Goal: Information Seeking & Learning: Learn about a topic

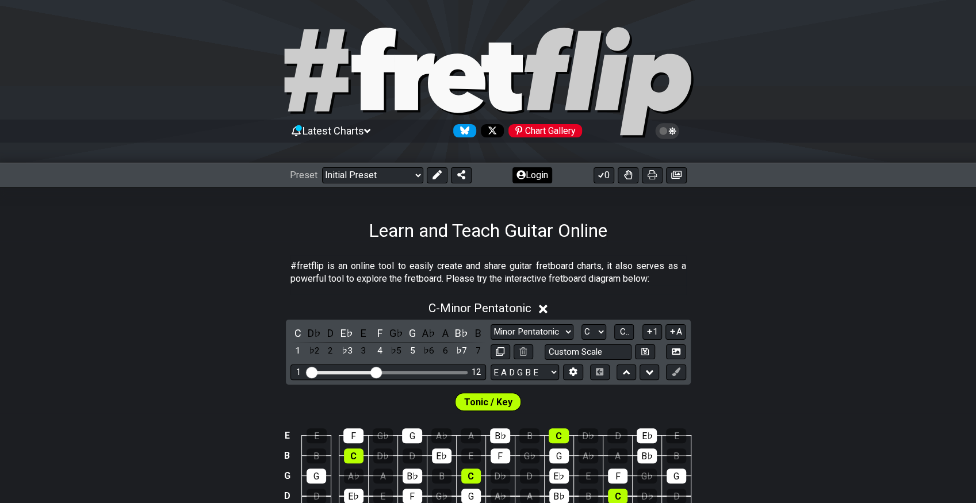
click at [539, 173] on button "Login" at bounding box center [533, 175] width 40 height 16
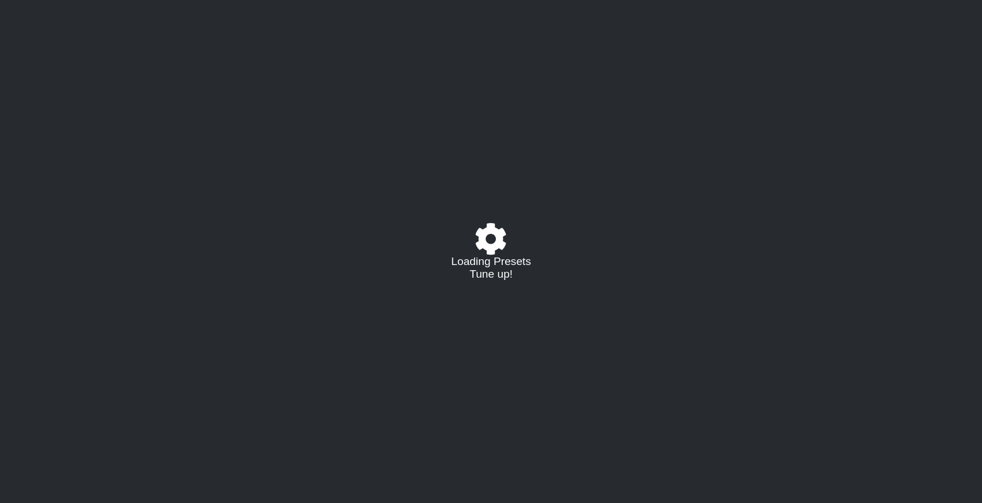
select select "C"
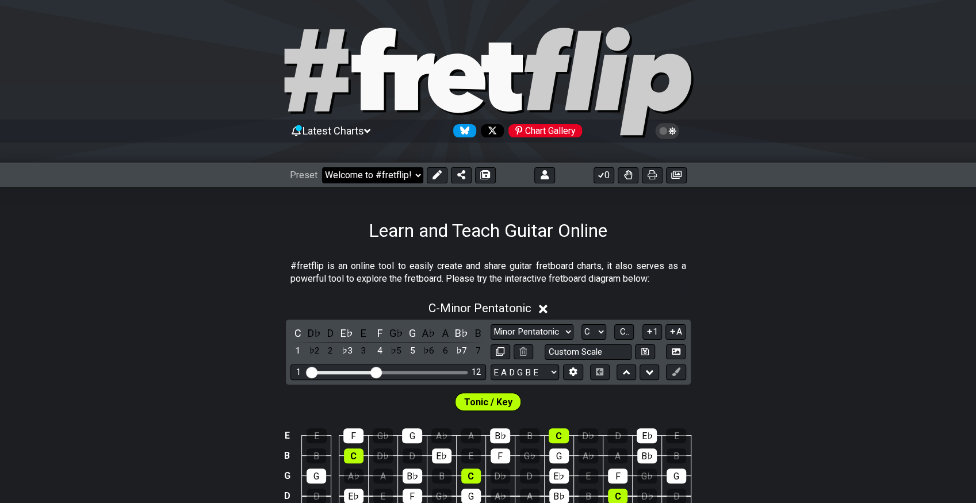
click at [366, 173] on select "Welcome to #fretflip! Initial Preset Custom Preset Minor Pentatonic Major Penta…" at bounding box center [372, 175] width 101 height 16
click at [322, 167] on select "Welcome to #fretflip! Initial Preset Custom Preset 7 str G standard Open Bb ext…" at bounding box center [372, 175] width 101 height 16
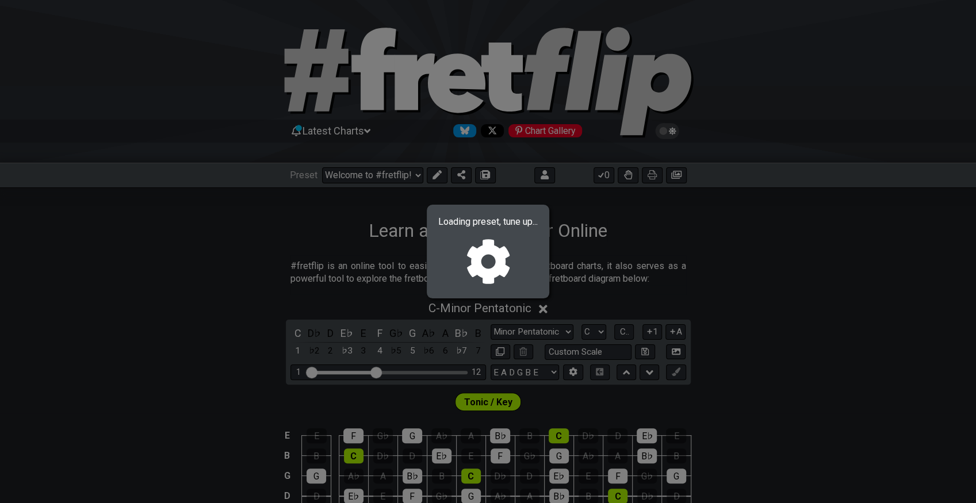
select select "/023551606881"
select select "Bb"
select select "Minor / Aeolian"
select select "Bb F Bb Eb F Bb"
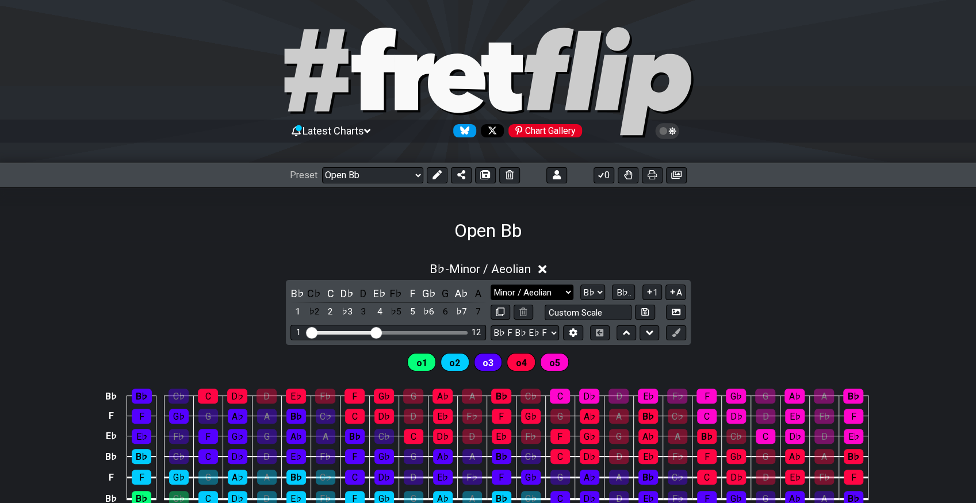
click at [557, 290] on select "Minor / Aeolian Click to edit Minor Pentatonic Major Pentatonic Minor Blues Maj…" at bounding box center [532, 293] width 83 height 16
select select "Major / [PERSON_NAME]"
click at [491, 285] on select "Minor / Aeolian Click to edit Minor Pentatonic Major Pentatonic Minor Blues Maj…" at bounding box center [532, 293] width 83 height 16
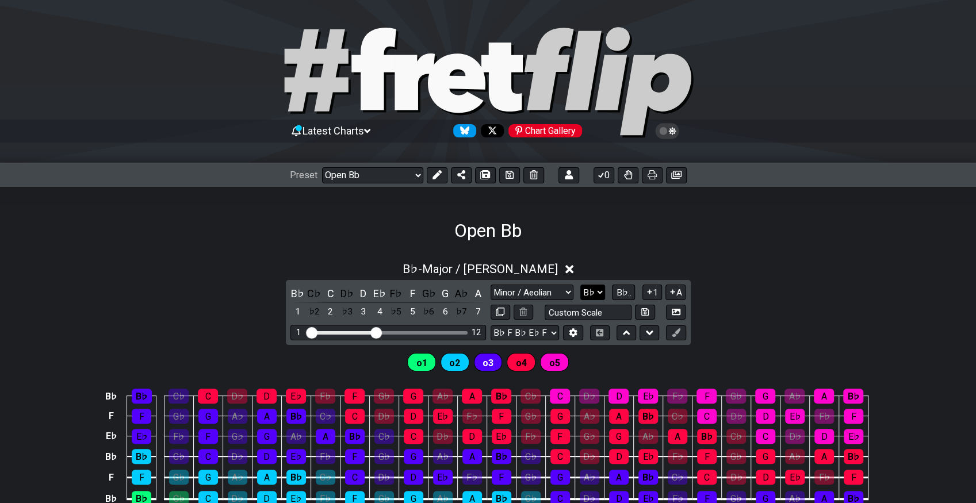
click at [594, 288] on select "A♭ A A♯ B♭ B C C♯ D♭ D D♯ E♭ E F F♯ G♭ G G♯" at bounding box center [593, 293] width 25 height 16
click at [582, 285] on select "A♭ A A♯ B♭ B C C♯ D♭ D D♯ E♭ E F F♯ G♭ G G♯" at bounding box center [593, 293] width 25 height 16
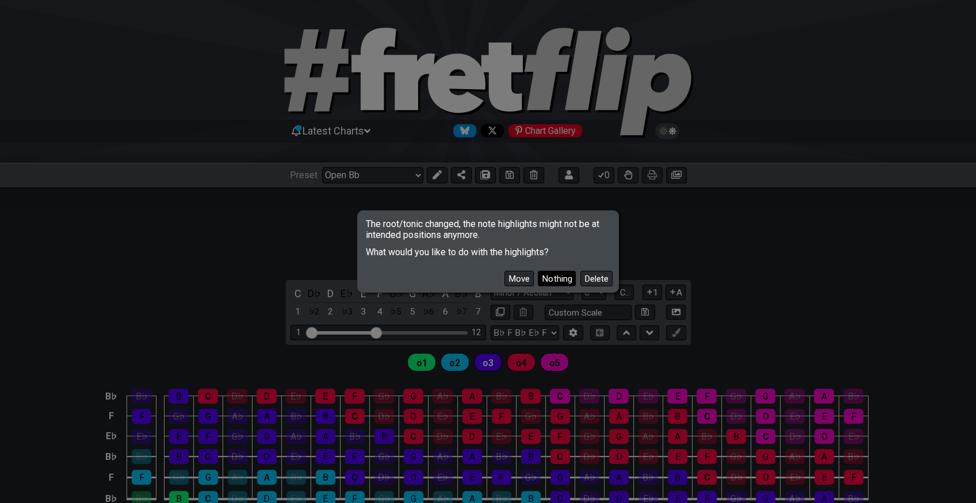
click at [556, 277] on button "Nothing" at bounding box center [557, 279] width 38 height 16
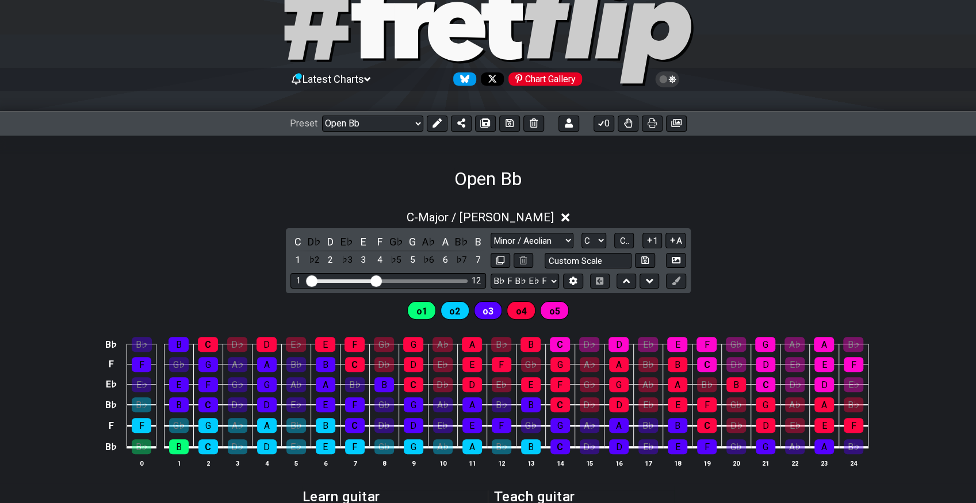
scroll to position [128, 0]
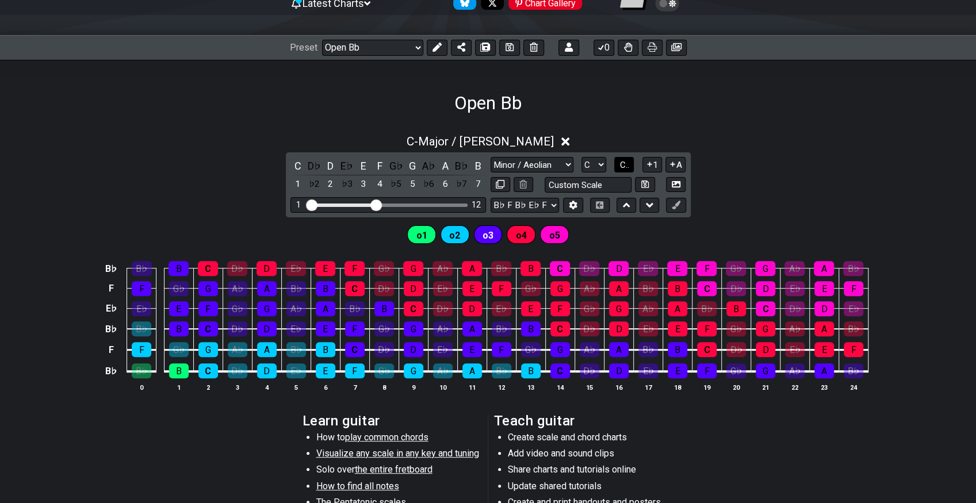
click at [626, 160] on span "C.." at bounding box center [624, 165] width 9 height 10
click at [587, 166] on select "A♭ A A♯ B♭ B C C♯ D♭ D D♯ E♭ E F F♯ G♭ G G♯" at bounding box center [593, 165] width 25 height 16
click at [581, 157] on select "A♭ A A♯ B♭ B C C♯ D♭ D D♯ E♭ E F F♯ G♭ G G♯" at bounding box center [593, 165] width 25 height 16
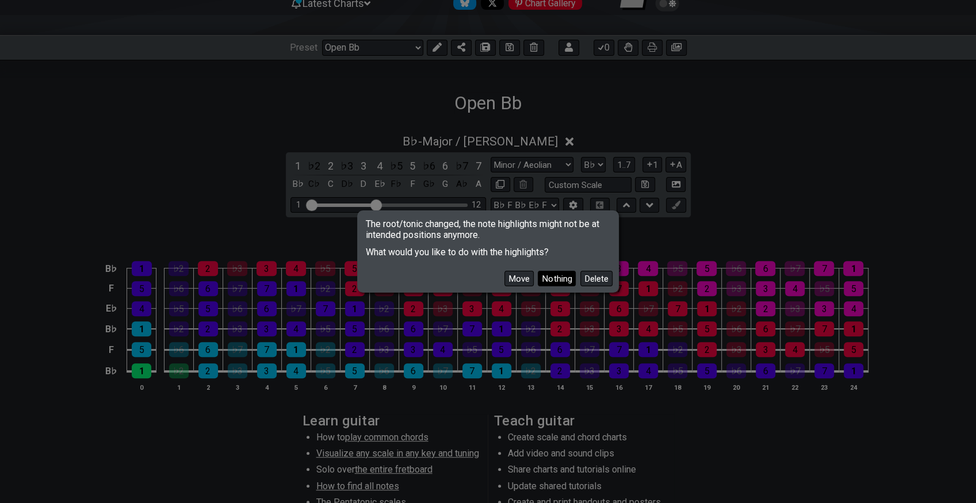
click at [559, 278] on button "Nothing" at bounding box center [557, 279] width 38 height 16
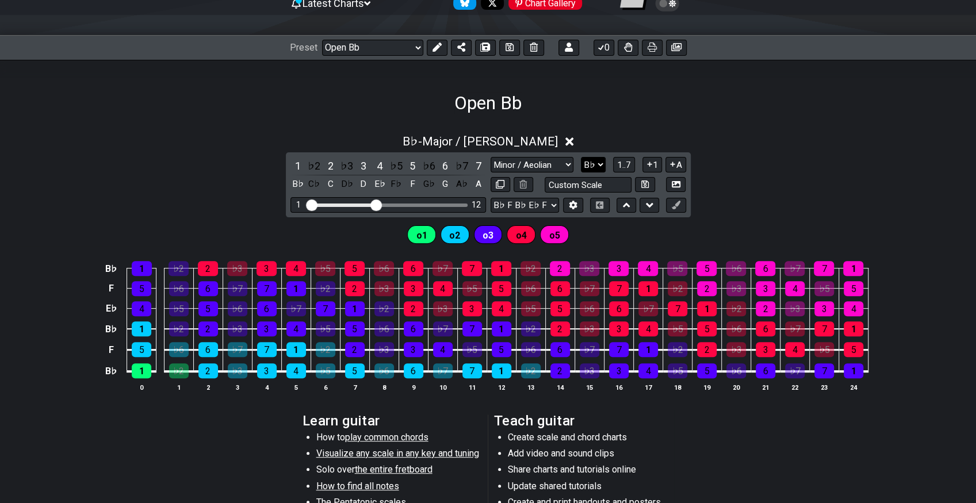
click at [590, 161] on select "A♭ A A♯ B♭ B C C♯ D♭ D D♯ E♭ E F F♯ G♭ G G♯" at bounding box center [593, 165] width 25 height 16
click at [581, 157] on select "A♭ A A♯ B♭ B C C♯ D♭ D D♯ E♭ E F F♯ G♭ G G♯" at bounding box center [593, 165] width 25 height 16
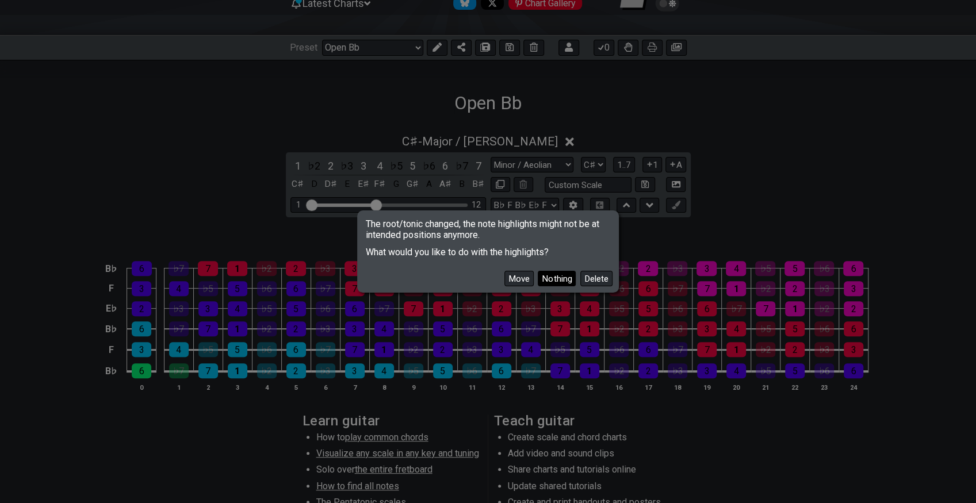
click at [547, 277] on button "Nothing" at bounding box center [557, 279] width 38 height 16
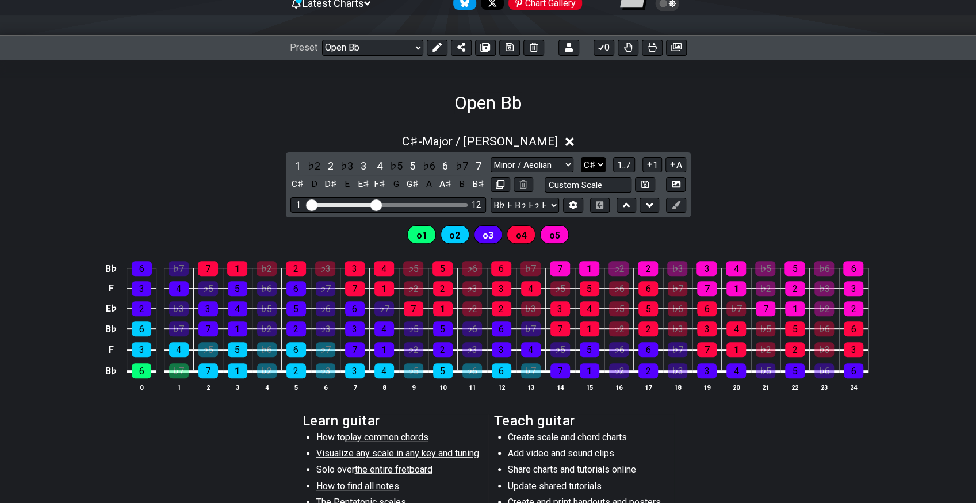
click at [598, 163] on select "A♭ A A♯ B♭ B C C♯ D♭ D D♯ E♭ E F F♯ G♭ G G♯" at bounding box center [593, 165] width 25 height 16
click at [581, 157] on select "A♭ A A♯ B♭ B C C♯ D♭ D D♯ E♭ E F F♯ G♭ G G♯" at bounding box center [593, 165] width 25 height 16
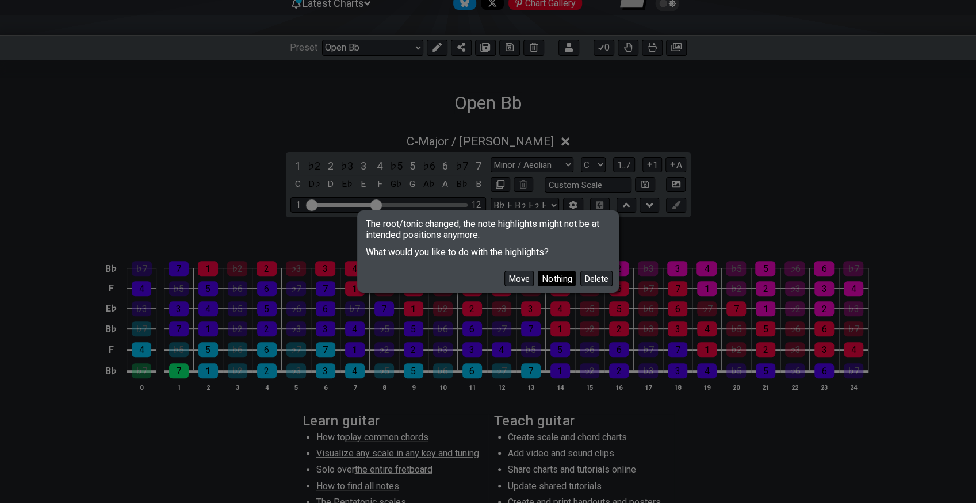
click at [549, 275] on button "Nothing" at bounding box center [557, 279] width 38 height 16
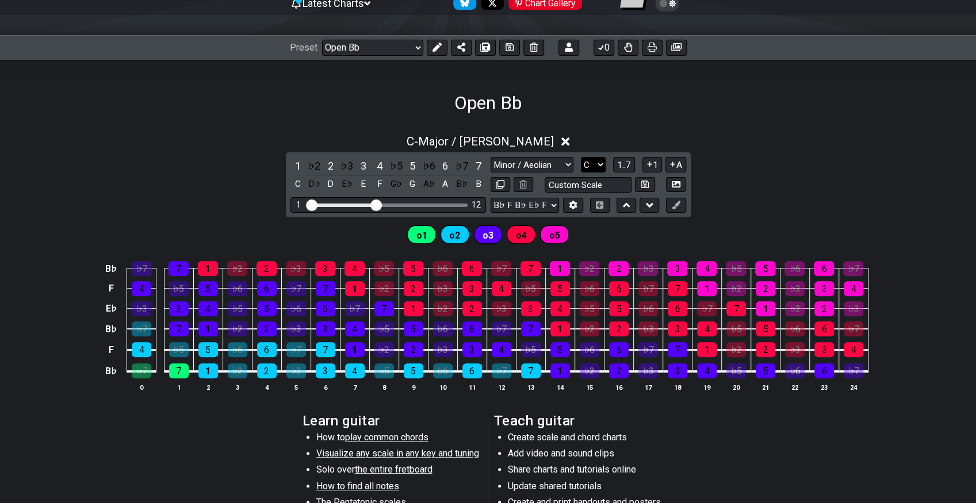
click at [596, 159] on select "A♭ A A♯ B♭ B C C♯ D♭ D D♯ E♭ E F F♯ G♭ G G♯" at bounding box center [593, 165] width 25 height 16
click at [581, 157] on select "A♭ A A♯ B♭ B C C♯ D♭ D D♯ E♭ E F F♯ G♭ G G♯" at bounding box center [593, 165] width 25 height 16
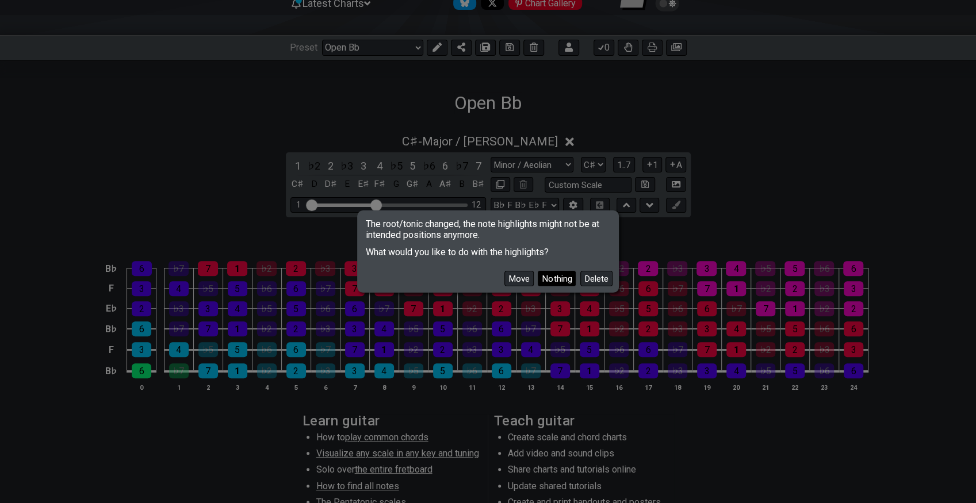
click at [562, 274] on button "Nothing" at bounding box center [557, 279] width 38 height 16
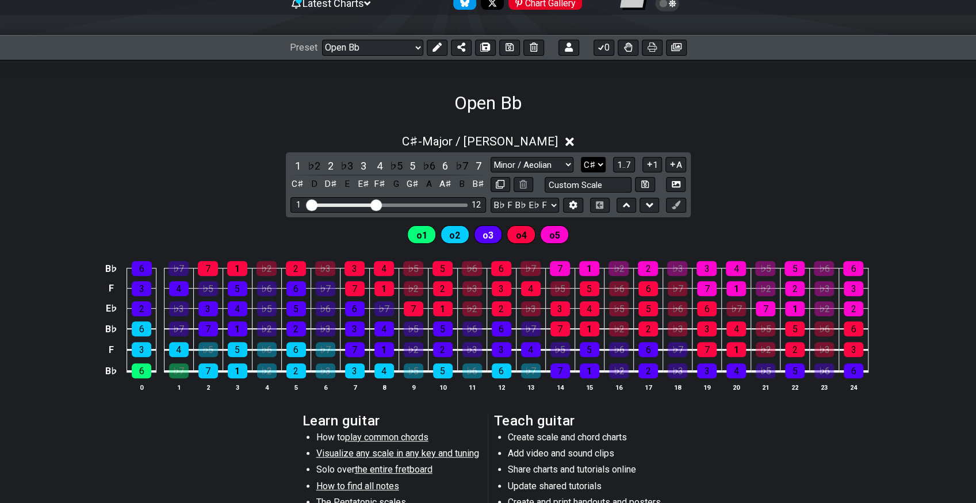
click at [602, 161] on select "A♭ A A♯ B♭ B C C♯ D♭ D D♯ E♭ E F F♯ G♭ G G♯" at bounding box center [593, 165] width 25 height 16
click at [581, 157] on select "A♭ A A♯ B♭ B C C♯ D♭ D D♯ E♭ E F F♯ G♭ G G♯" at bounding box center [593, 165] width 25 height 16
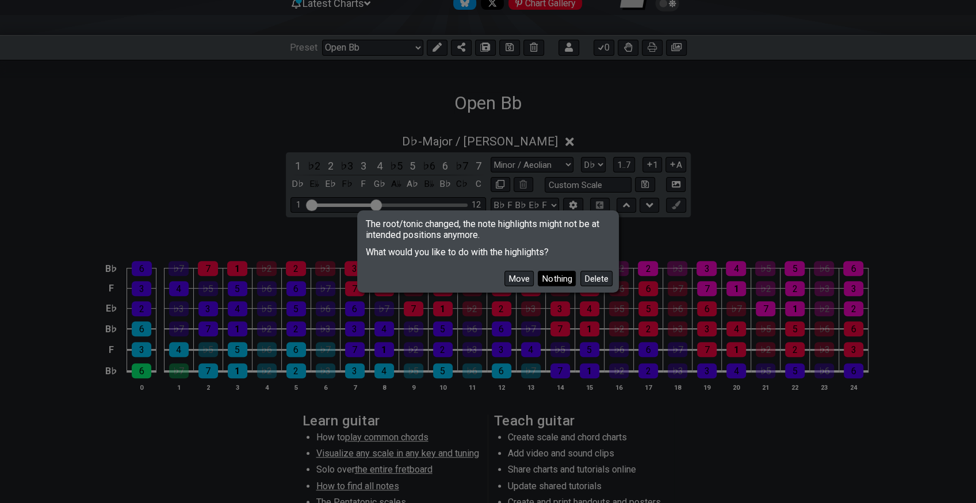
click at [559, 281] on button "Nothing" at bounding box center [557, 279] width 38 height 16
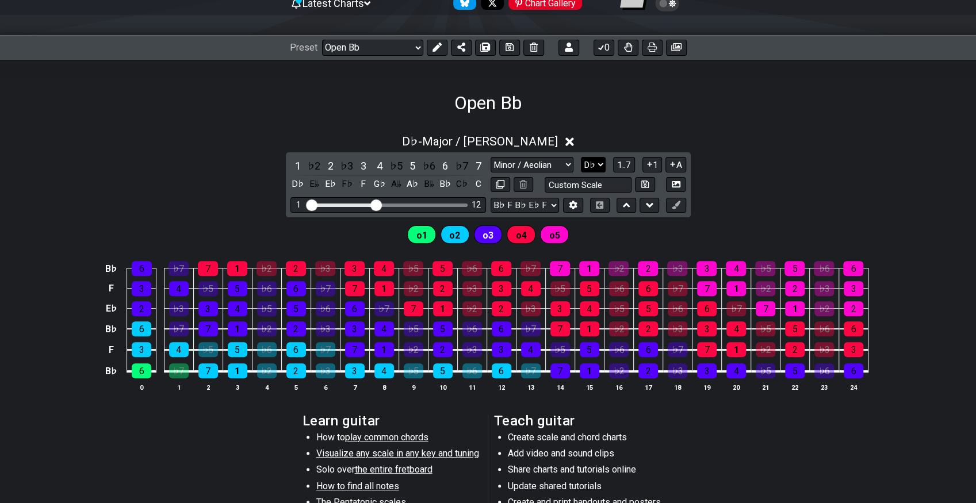
click at [592, 165] on select "A♭ A A♯ B♭ B C C♯ D♭ D D♯ E♭ E F F♯ G♭ G G♯" at bounding box center [593, 165] width 25 height 16
click at [581, 157] on select "A♭ A A♯ B♭ B C C♯ D♭ D D♯ E♭ E F F♯ G♭ G G♯" at bounding box center [593, 165] width 25 height 16
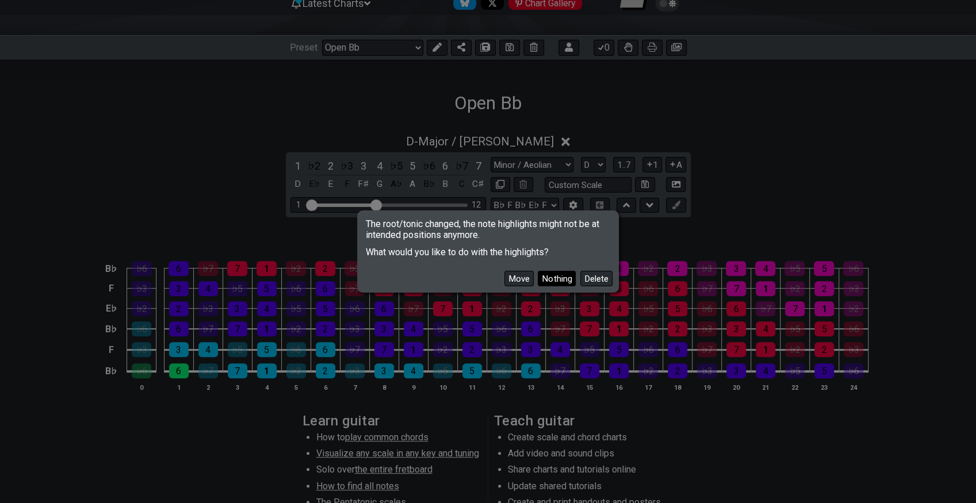
click at [561, 281] on button "Nothing" at bounding box center [557, 279] width 38 height 16
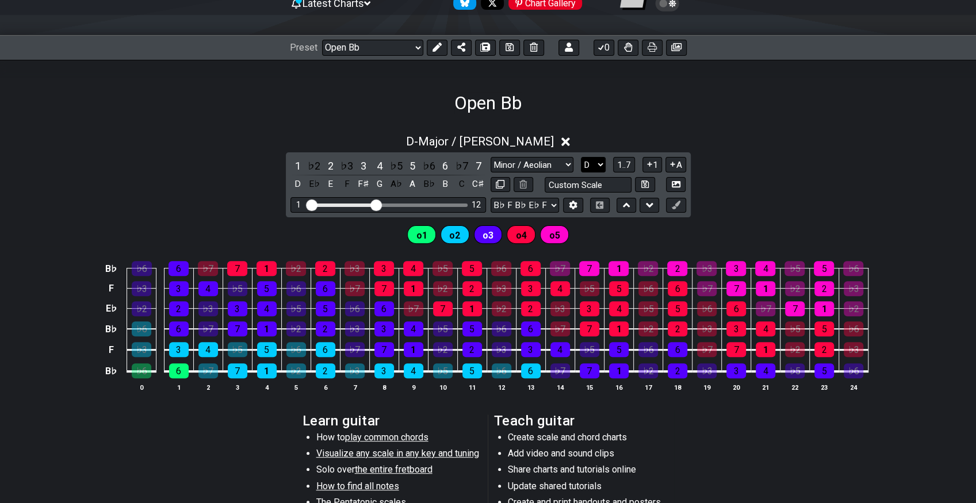
click at [602, 162] on select "A♭ A A♯ B♭ B C C♯ D♭ D D♯ E♭ E F F♯ G♭ G G♯" at bounding box center [593, 165] width 25 height 16
click at [581, 157] on select "A♭ A A♯ B♭ B C C♯ D♭ D D♯ E♭ E F F♯ G♭ G G♯" at bounding box center [593, 165] width 25 height 16
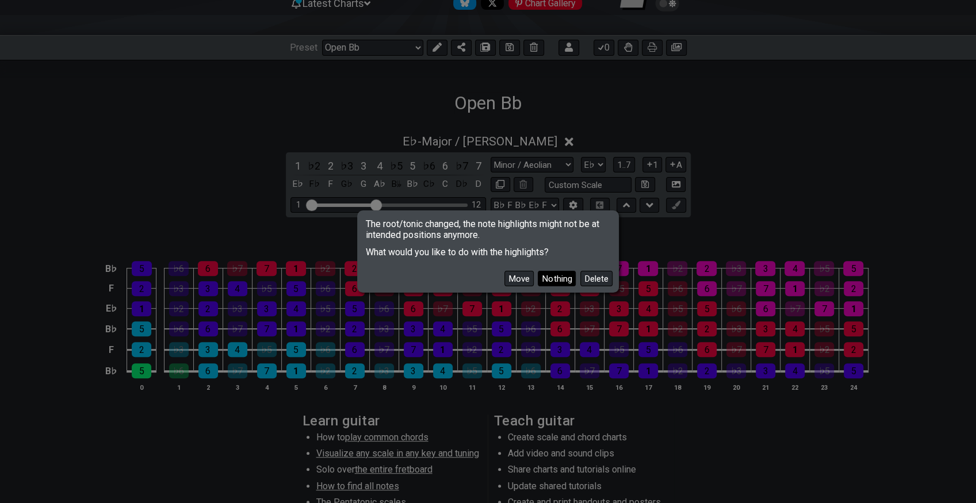
click at [566, 280] on button "Nothing" at bounding box center [557, 279] width 38 height 16
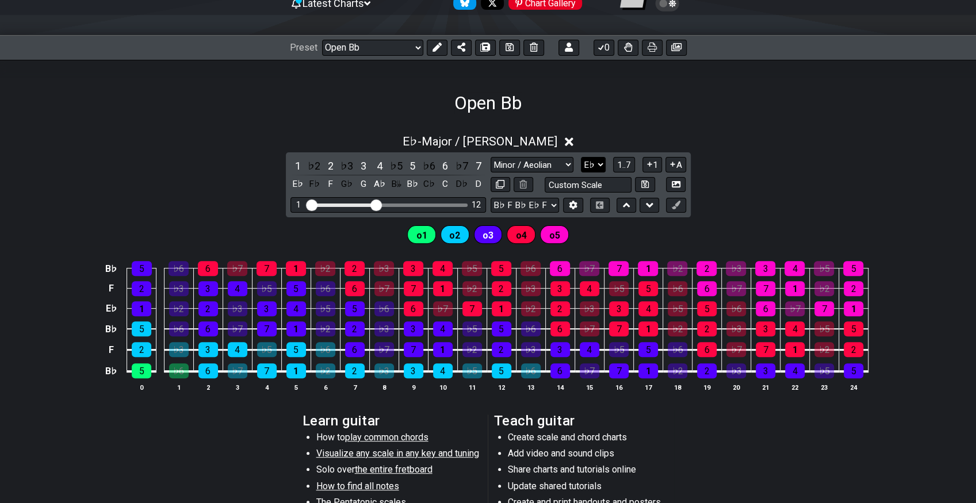
click at [597, 162] on select "A♭ A A♯ B♭ B C C♯ D♭ D D♯ E♭ E F F♯ G♭ G G♯" at bounding box center [593, 165] width 25 height 16
click at [581, 157] on select "A♭ A A♯ B♭ B C C♯ D♭ D D♯ E♭ E F F♯ G♭ G G♯" at bounding box center [593, 165] width 25 height 16
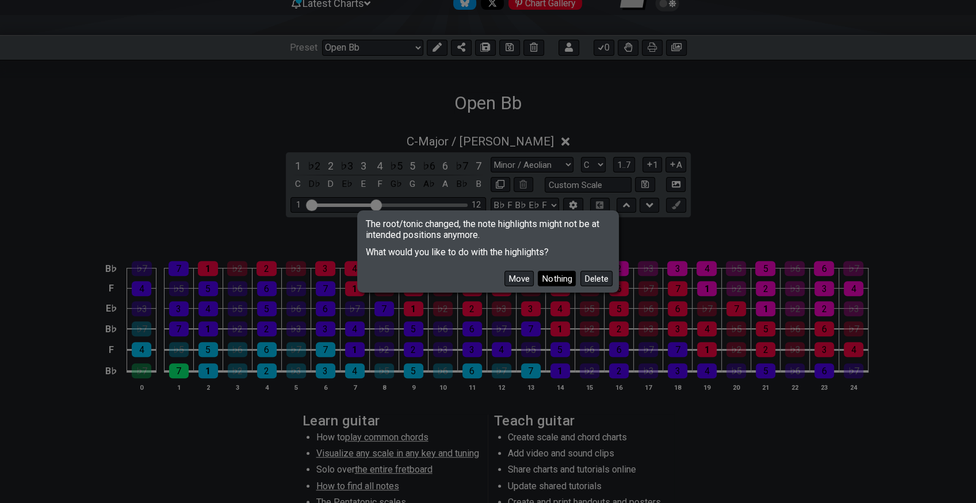
click at [562, 277] on button "Nothing" at bounding box center [557, 279] width 38 height 16
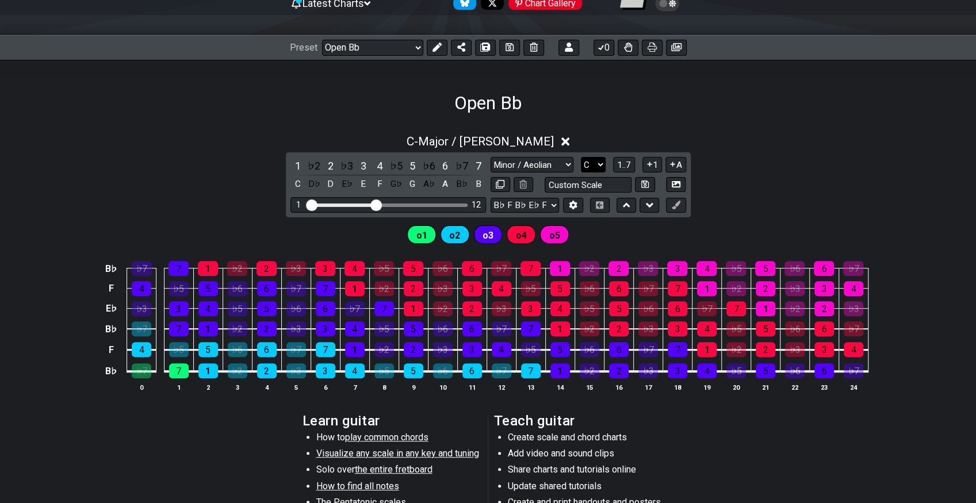
click at [594, 157] on select "A♭ A A♯ B♭ B C C♯ D♭ D D♯ E♭ E F F♯ G♭ G G♯" at bounding box center [593, 165] width 25 height 16
click at [581, 157] on select "A♭ A A♯ B♭ B C C♯ D♭ D D♯ E♭ E F F♯ G♭ G G♯" at bounding box center [593, 165] width 25 height 16
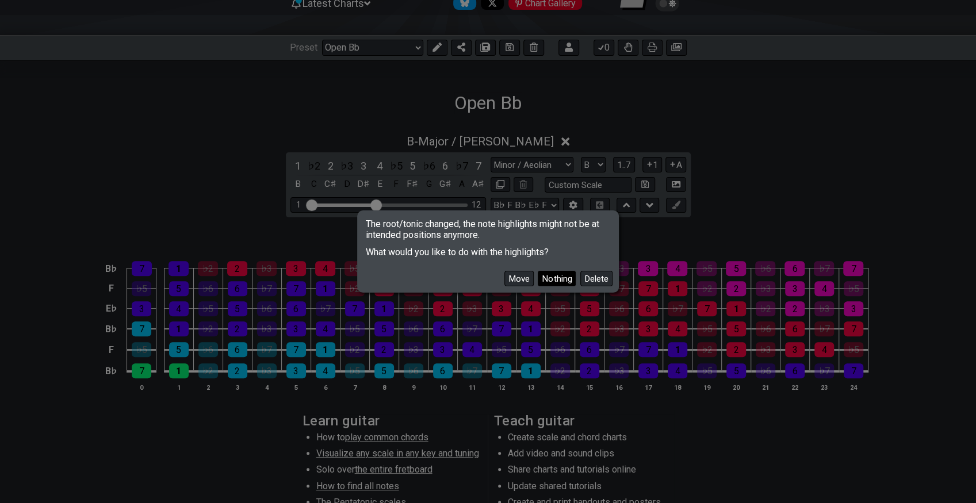
click at [545, 276] on button "Nothing" at bounding box center [557, 279] width 38 height 16
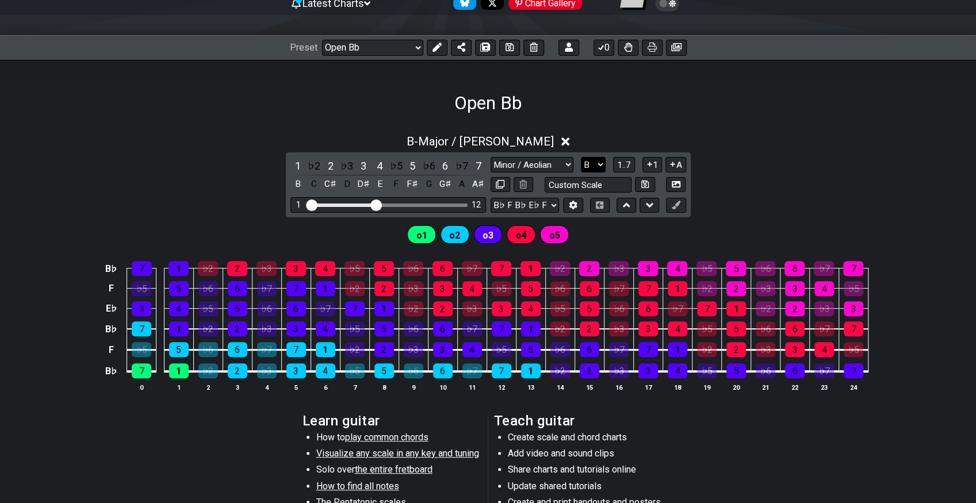
click at [602, 167] on select "A♭ A A♯ B♭ B C C♯ D♭ D D♯ E♭ E F F♯ G♭ G G♯" at bounding box center [593, 165] width 25 height 16
click at [581, 157] on select "A♭ A A♯ B♭ B C C♯ D♭ D D♯ E♭ E F F♯ G♭ G G♯" at bounding box center [593, 165] width 25 height 16
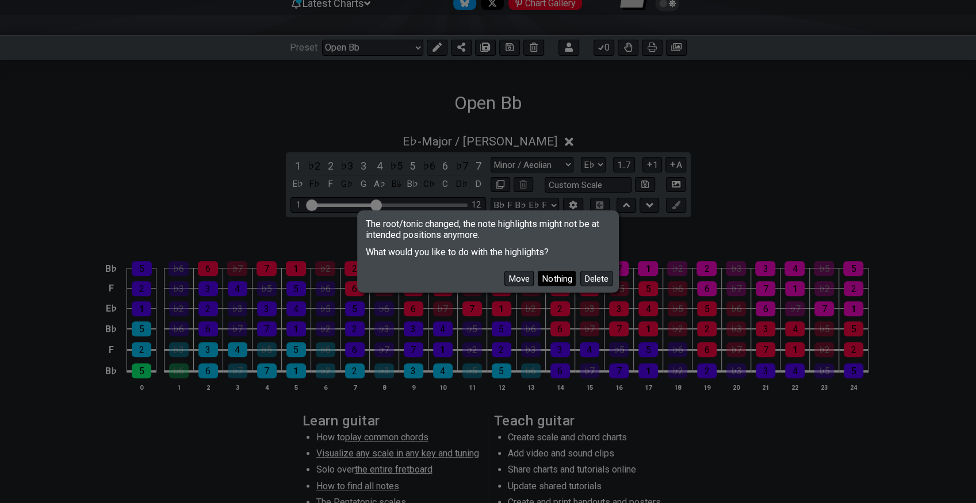
click at [558, 284] on button "Nothing" at bounding box center [557, 279] width 38 height 16
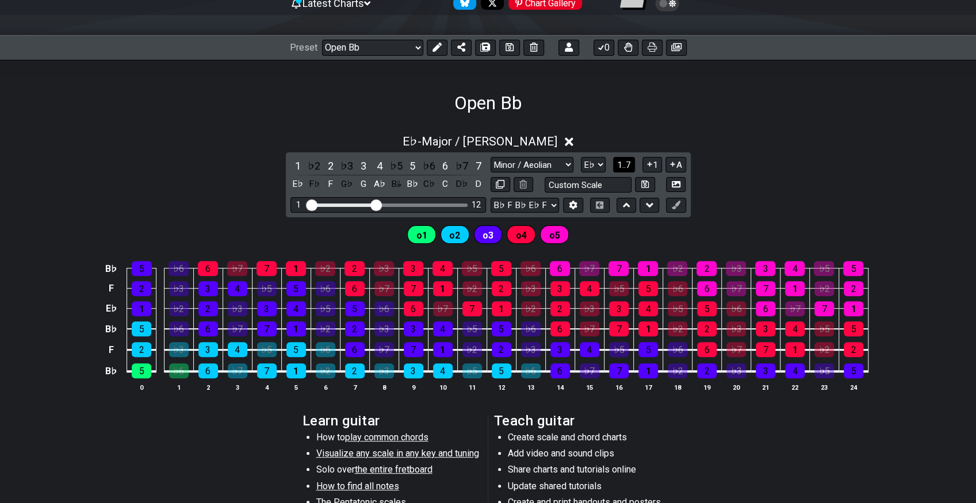
click at [620, 163] on span "1..7" at bounding box center [624, 165] width 14 height 10
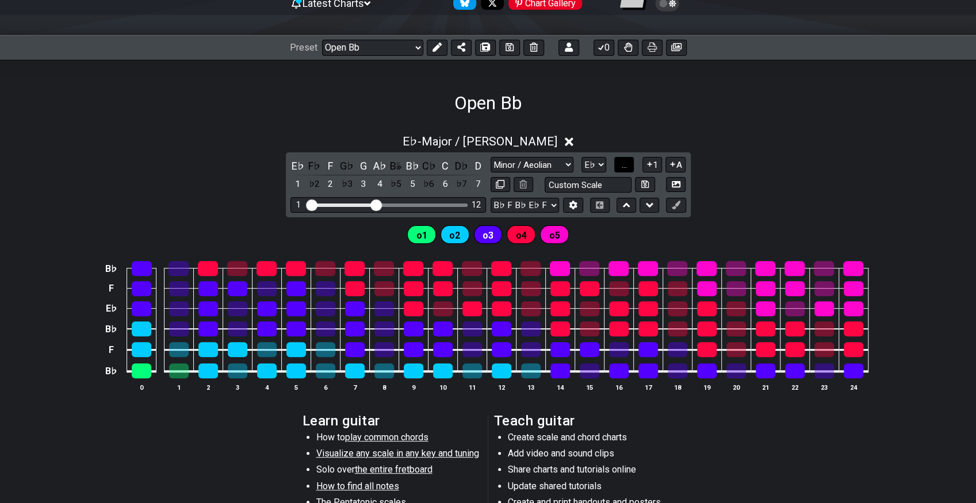
click at [620, 163] on button "..." at bounding box center [624, 165] width 20 height 16
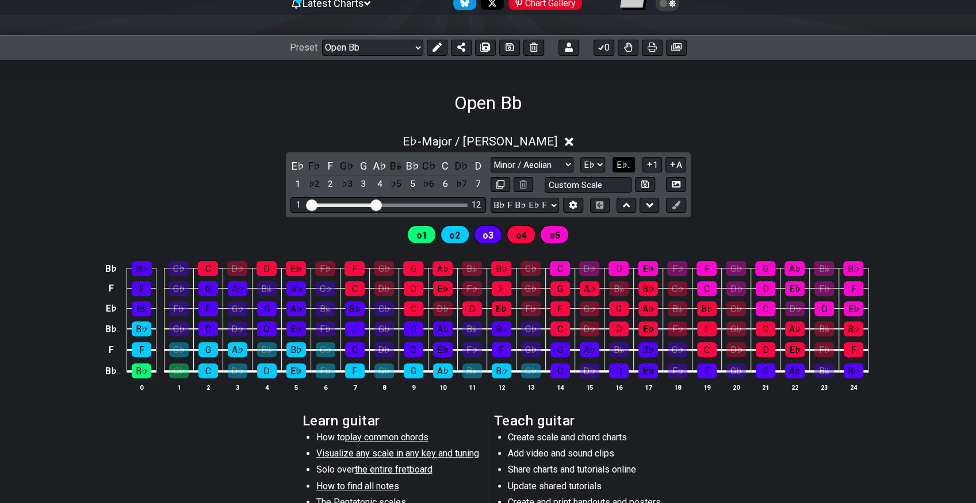
click at [620, 163] on span "E♭.." at bounding box center [624, 165] width 14 height 10
click at [620, 163] on span "1..7" at bounding box center [624, 165] width 14 height 10
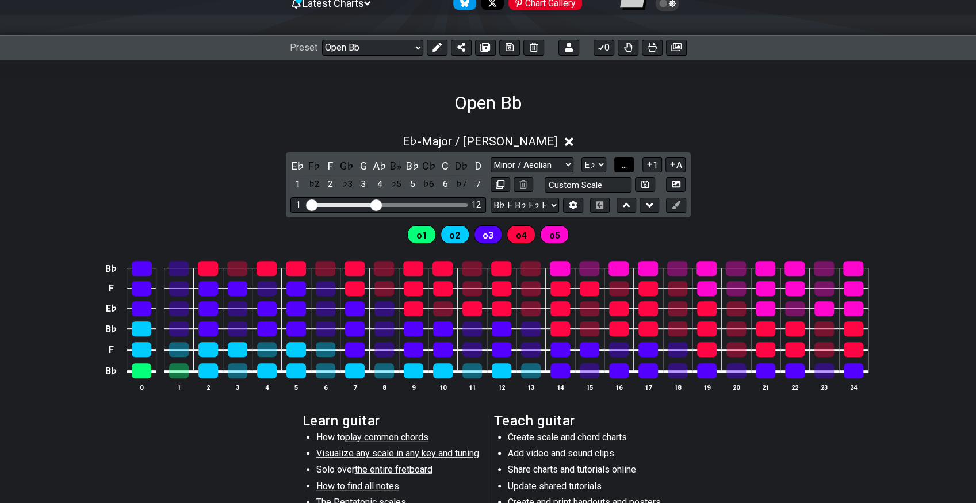
click at [620, 163] on button "..." at bounding box center [624, 165] width 20 height 16
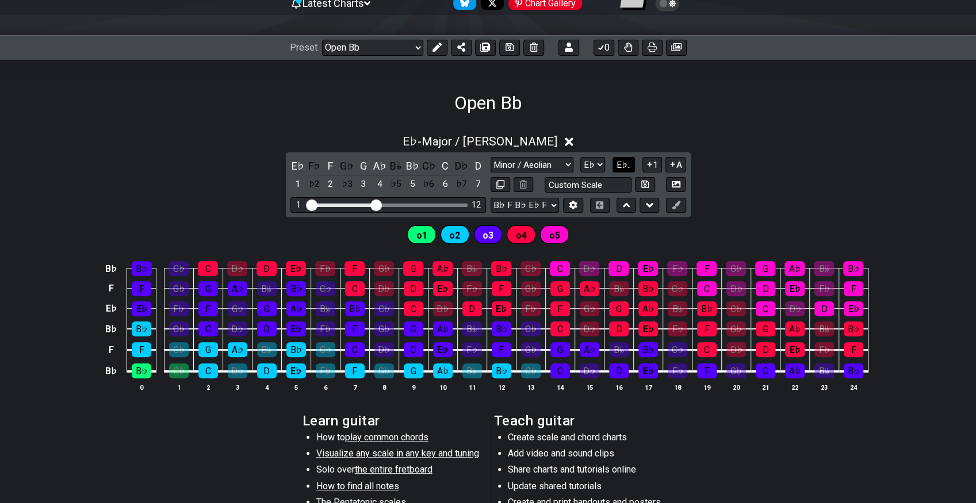
click at [620, 163] on span "E♭.." at bounding box center [624, 165] width 14 height 10
click at [620, 163] on span "1..7" at bounding box center [624, 165] width 14 height 10
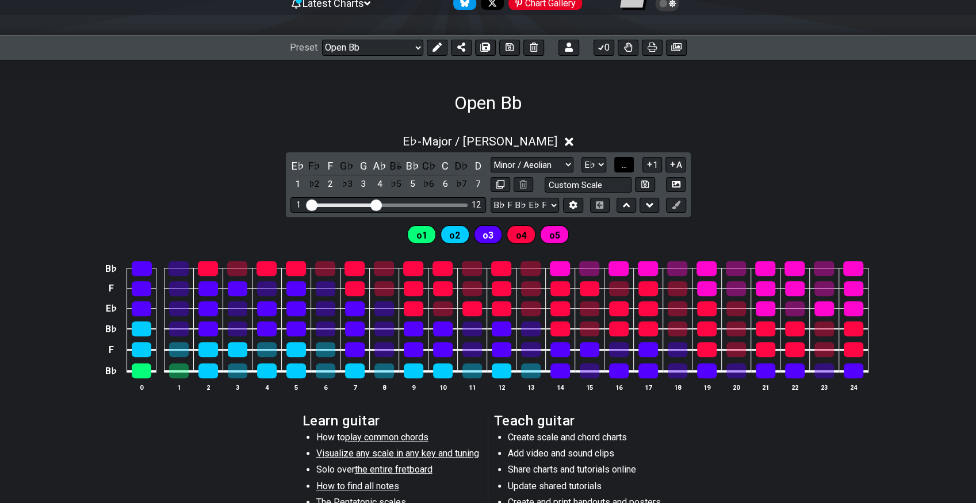
click at [620, 163] on button "..." at bounding box center [624, 165] width 20 height 16
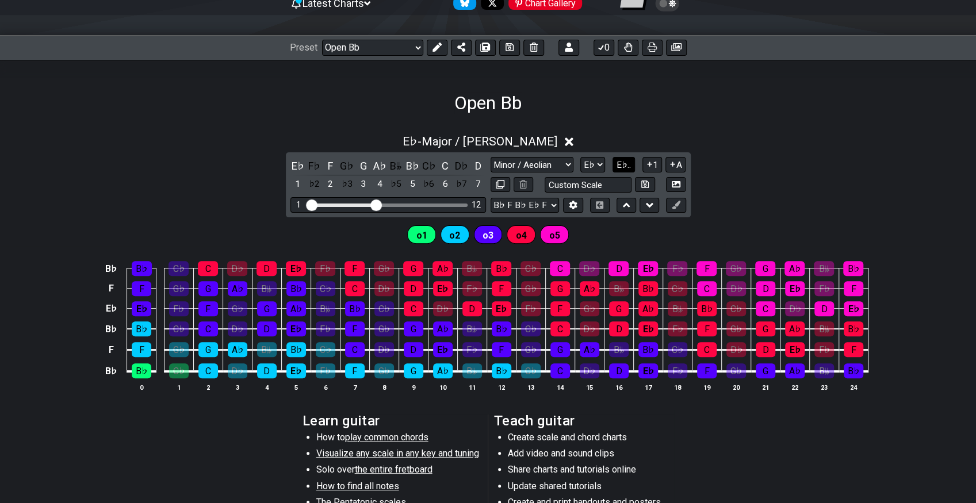
click at [620, 163] on span "E♭.." at bounding box center [624, 165] width 14 height 10
click at [862, 119] on div "E♭ - Major / Ionian 1 ♭2 2 ♭3 3 4 ♭5 5 ♭6 6 ♭7 7 E♭ F♭ F G♭ G A♭ B𝄫 B♭ C♭ C D♭ …" at bounding box center [488, 395] width 976 height 563
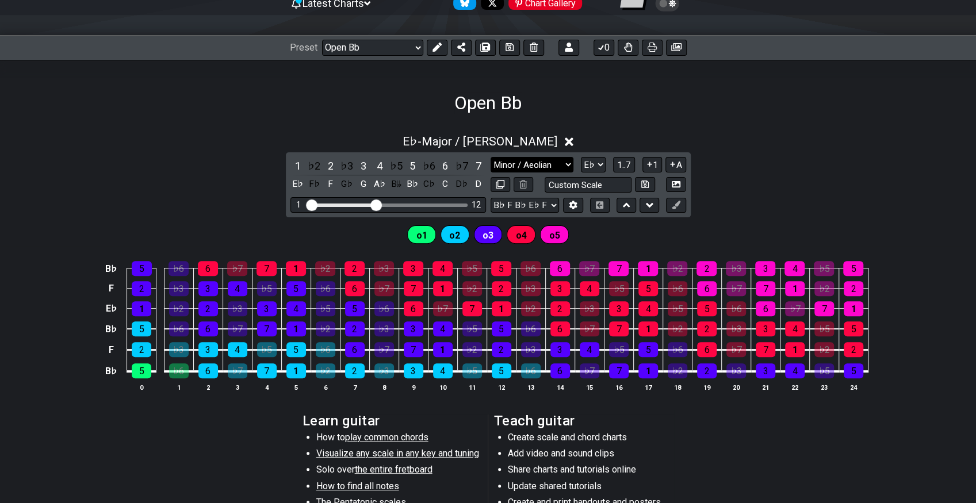
click at [533, 165] on select "Minor / Aeolian Click to edit Minor Pentatonic Major Pentatonic Minor Blues Maj…" at bounding box center [532, 165] width 83 height 16
click at [584, 166] on select "A♭ A A♯ B♭ B C C♯ D♭ D D♯ E♭ E F F♯ G♭ G G♯" at bounding box center [593, 165] width 25 height 16
select select "C"
click at [581, 157] on select "A♭ A A♯ B♭ B C C♯ D♭ D D♯ E♭ E F F♯ G♭ G G♯" at bounding box center [593, 165] width 25 height 16
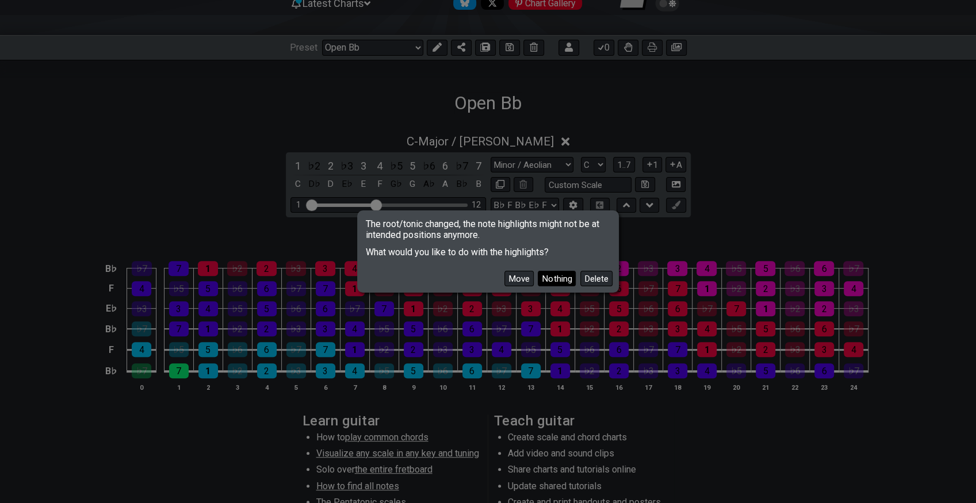
click at [551, 274] on button "Nothing" at bounding box center [557, 279] width 38 height 16
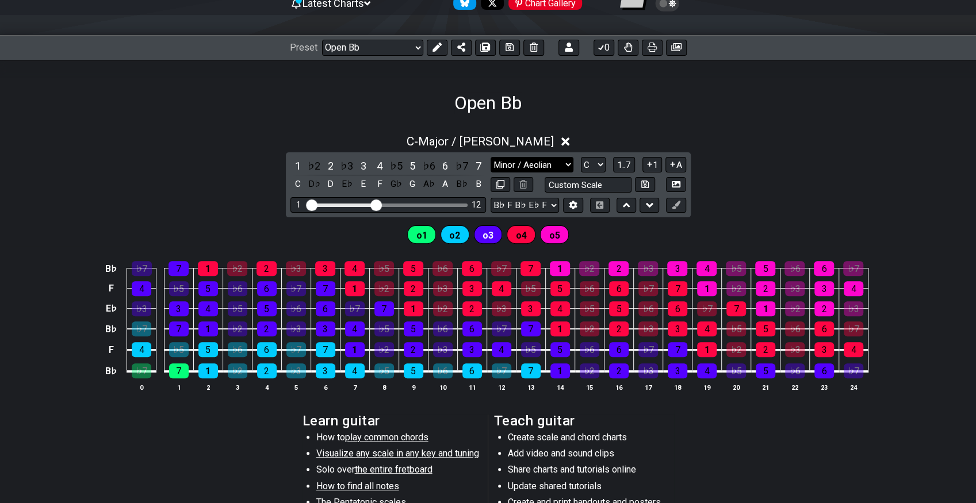
click at [532, 163] on select "Minor / Aeolian Click to edit Minor Pentatonic Major Pentatonic Minor Blues Maj…" at bounding box center [532, 165] width 83 height 16
click at [491, 157] on select "Minor / Aeolian Click to edit Minor Pentatonic Major Pentatonic Minor Blues Maj…" at bounding box center [532, 165] width 83 height 16
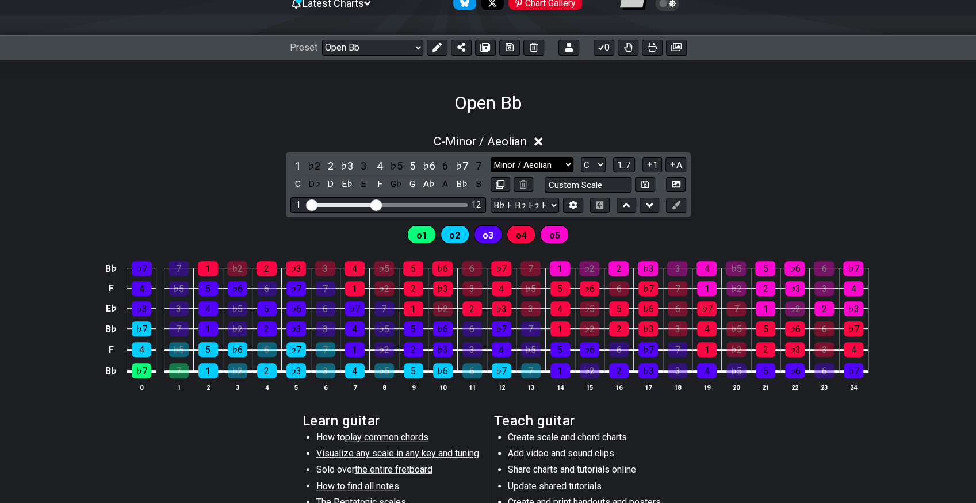
click at [551, 166] on select "Minor / Aeolian Click to edit Minor Pentatonic Major Pentatonic Minor Blues Maj…" at bounding box center [532, 165] width 83 height 16
select select "Major / [PERSON_NAME]"
click at [491, 157] on select "Minor / Aeolian Click to edit Minor Pentatonic Major Pentatonic Minor Blues Maj…" at bounding box center [532, 165] width 83 height 16
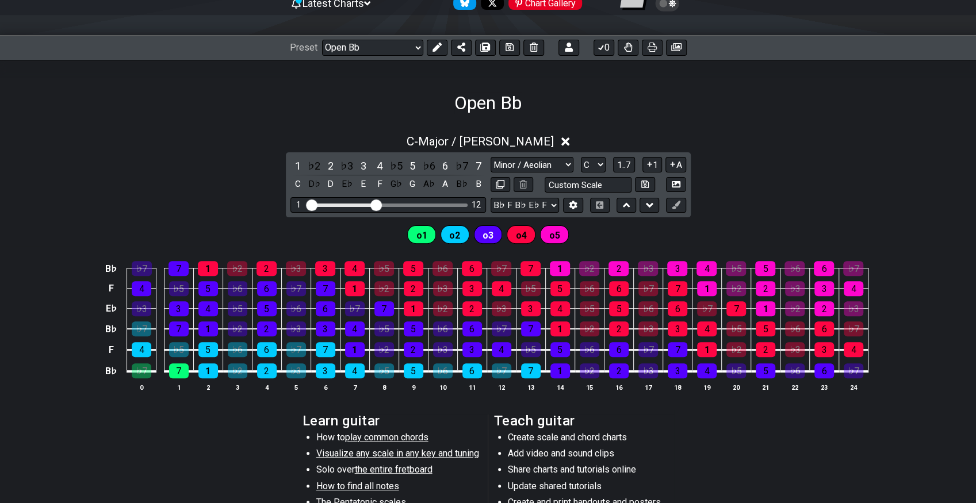
click at [841, 152] on div "C - Major / Ionian 1 ♭2 2 ♭3 3 4 ♭5 5 ♭6 6 ♭7 7 C D♭ D E♭ E F G♭ G A♭ A B♭ B Mi…" at bounding box center [488, 268] width 976 height 281
click at [177, 96] on div "Open Bb" at bounding box center [488, 87] width 976 height 54
click at [213, 149] on div "C - Major / Ionian 1 ♭2 2 ♭3 3 4 ♭5 5 ♭6 6 ♭7 7 C D♭ D E♭ E F G♭ G A♭ A B♭ B Mi…" at bounding box center [488, 268] width 976 height 281
click at [112, 160] on div "C - Major / Ionian 1 ♭2 2 ♭3 3 4 ♭5 5 ♭6 6 ♭7 7 C D♭ D E♭ E F G♭ G A♭ A B♭ B Mi…" at bounding box center [488, 268] width 976 height 281
click at [121, 144] on div "C - Major / Ionian" at bounding box center [488, 138] width 976 height 21
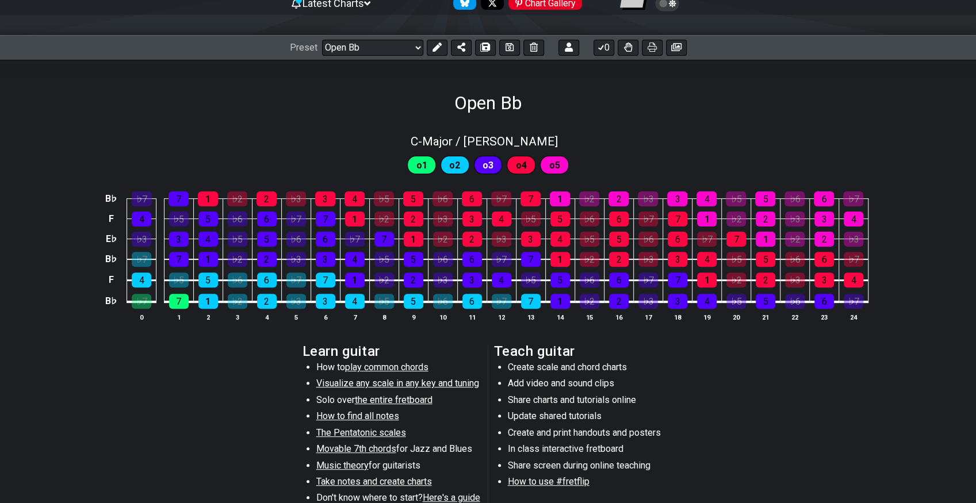
click at [649, 128] on div "C - Major / Ionian" at bounding box center [488, 138] width 976 height 20
select select "Major / [PERSON_NAME]"
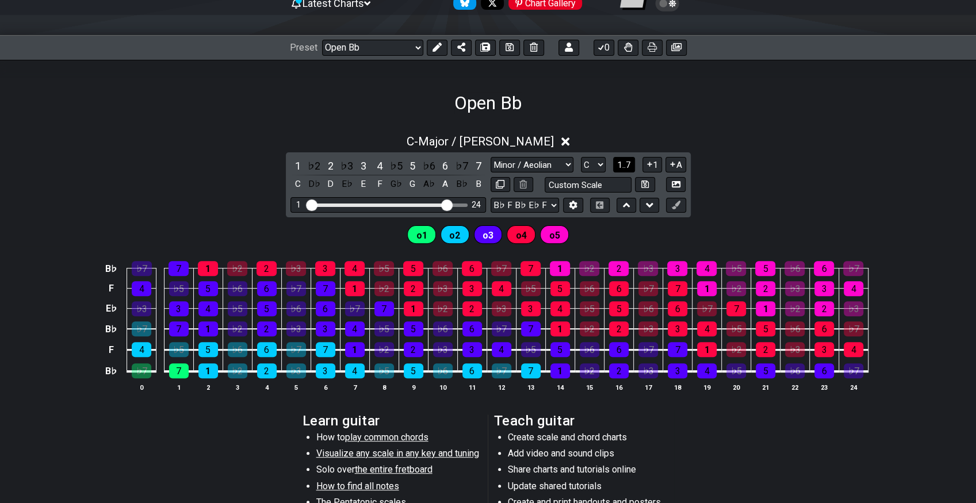
click at [627, 162] on span "1..7" at bounding box center [624, 165] width 14 height 10
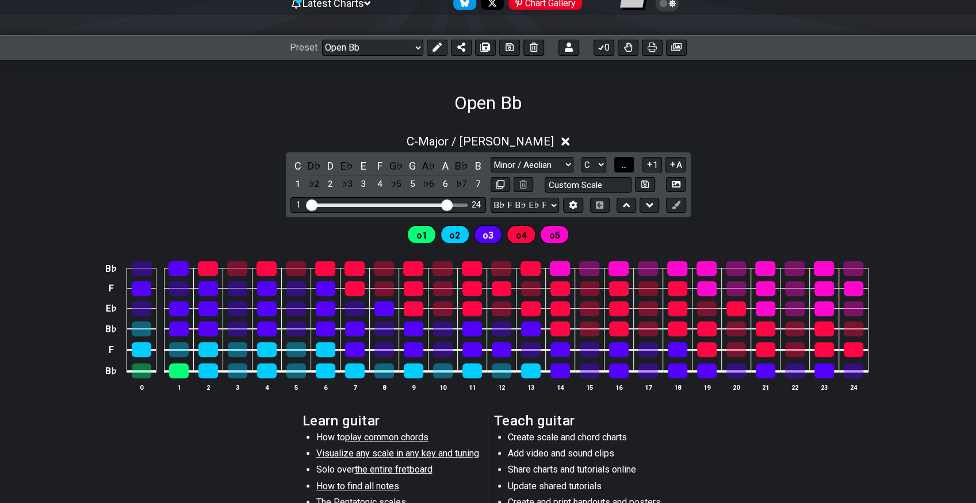
click at [627, 162] on span "..." at bounding box center [624, 165] width 5 height 10
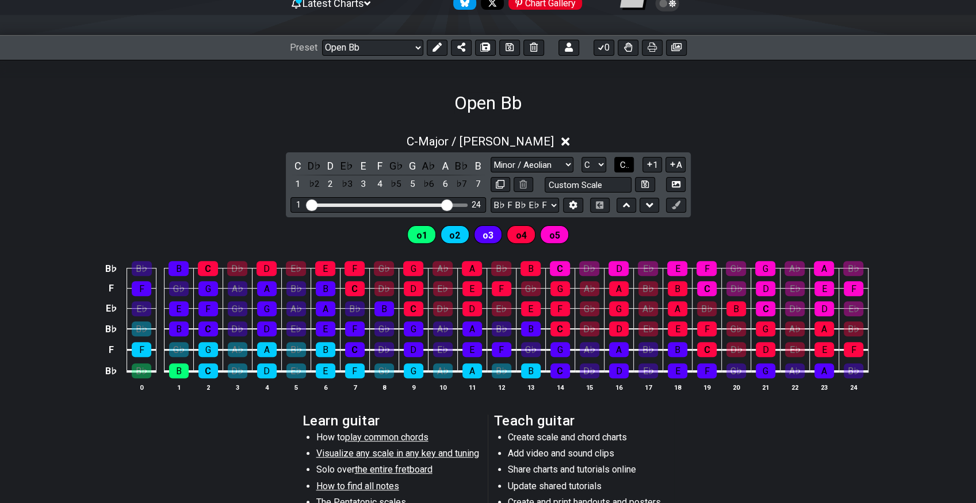
click at [626, 167] on span "C.." at bounding box center [624, 165] width 9 height 10
click at [590, 168] on select "A♭ A A♯ B♭ B C C♯ D♭ D D♯ E♭ E F F♯ G♭ G G♯" at bounding box center [593, 165] width 25 height 16
select select "F"
click at [581, 157] on select "A♭ A A♯ B♭ B C C♯ D♭ D D♯ E♭ E F F♯ G♭ G G♯" at bounding box center [593, 165] width 25 height 16
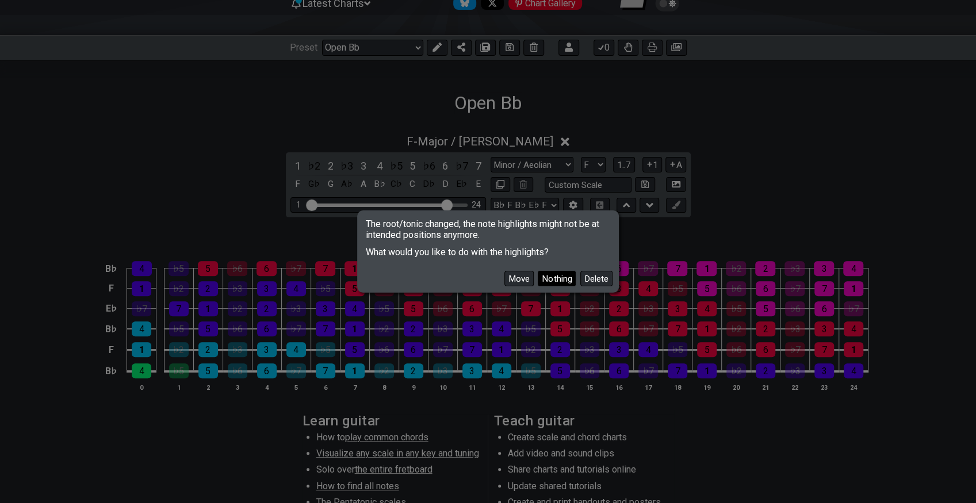
click at [556, 278] on button "Nothing" at bounding box center [557, 279] width 38 height 16
